Goal: Find specific page/section: Find specific page/section

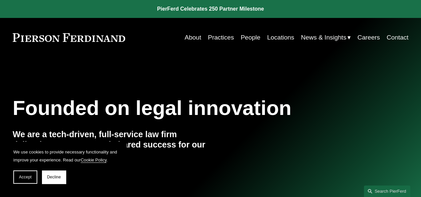
click at [283, 35] on link "Locations" at bounding box center [280, 37] width 27 height 13
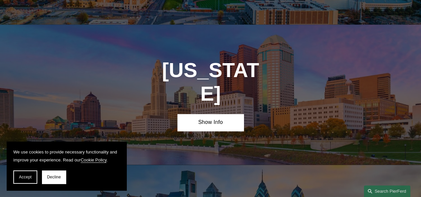
scroll to position [1796, 0]
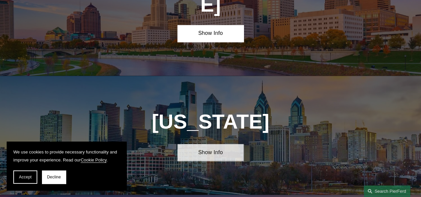
click at [234, 144] on link "Show Info" at bounding box center [210, 152] width 66 height 17
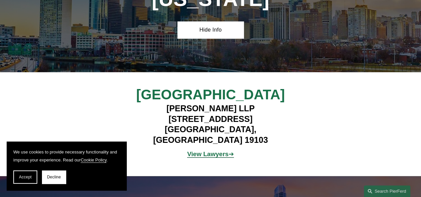
scroll to position [1929, 0]
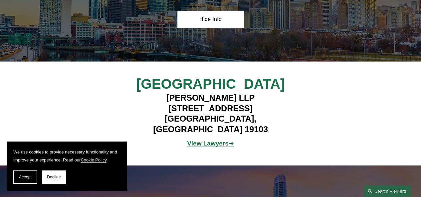
click at [224, 140] on strong "View Lawyers" at bounding box center [207, 143] width 41 height 7
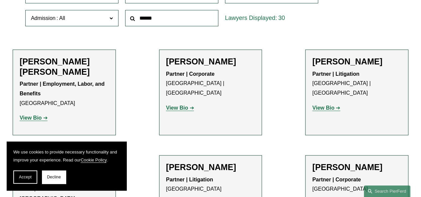
scroll to position [266, 0]
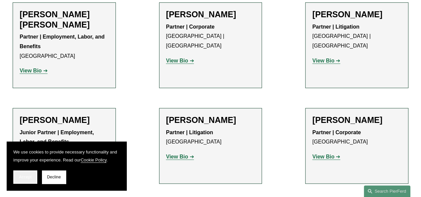
click at [23, 175] on span "Accept" at bounding box center [25, 177] width 13 height 5
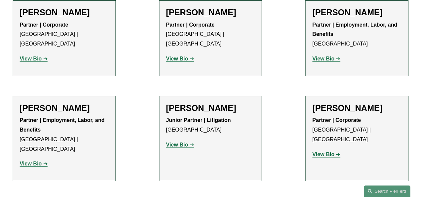
scroll to position [1131, 0]
